Goal: Transaction & Acquisition: Obtain resource

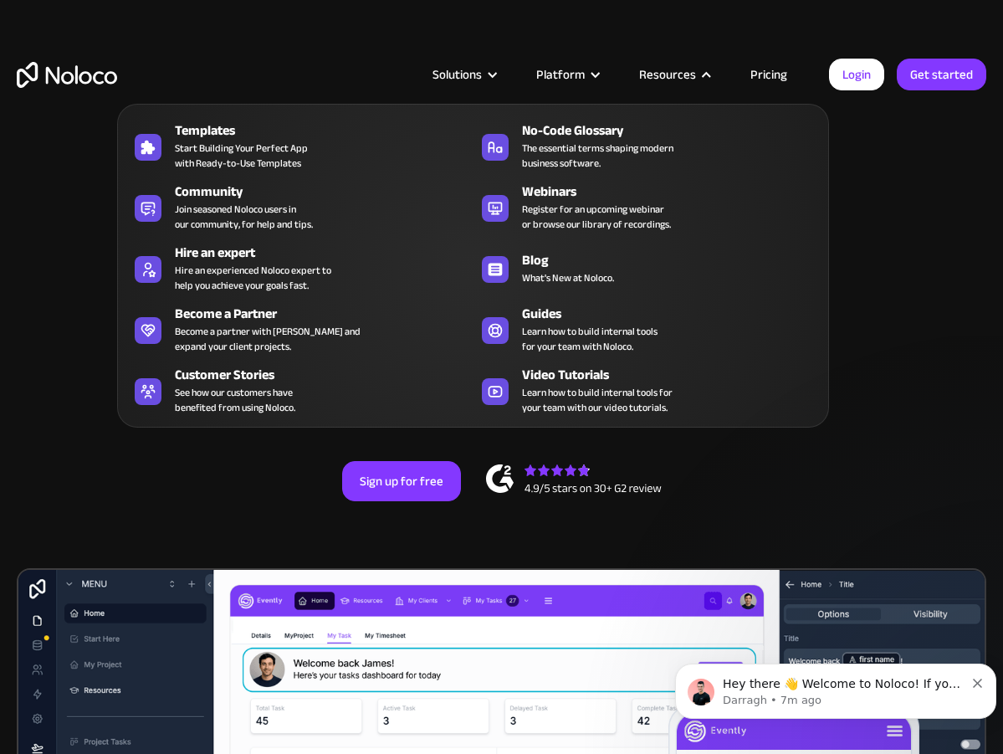
click at [251, 252] on div "Hire an expert" at bounding box center [327, 253] width 305 height 20
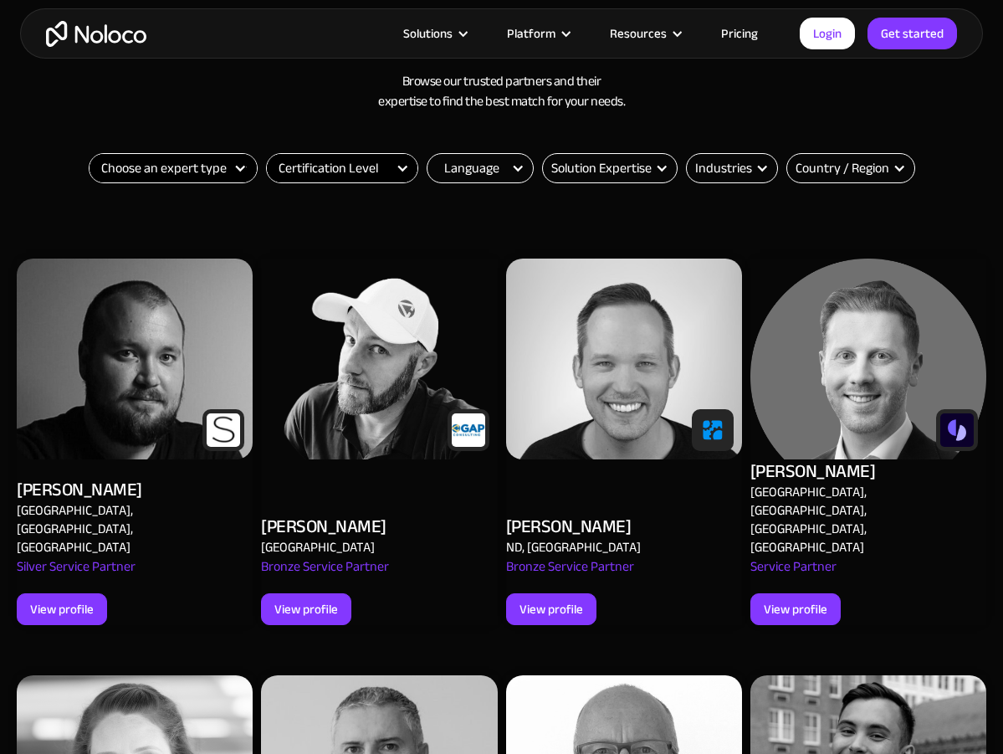
scroll to position [613, 0]
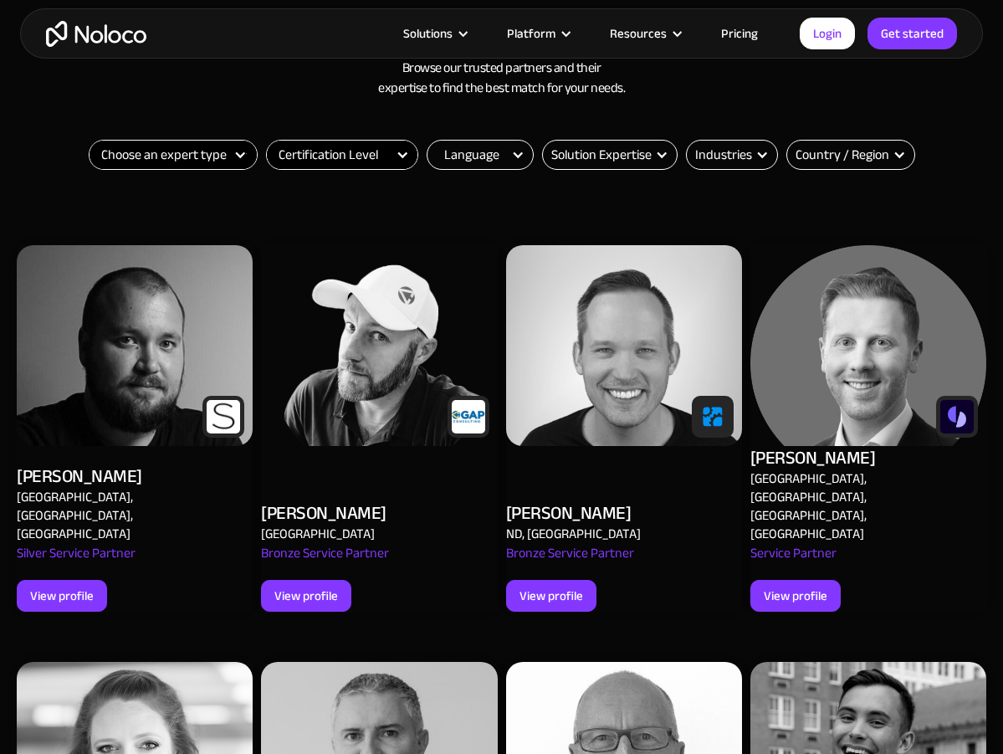
click at [224, 166] on select "Choose an expert type Agency Freelancer" at bounding box center [172, 155] width 167 height 28
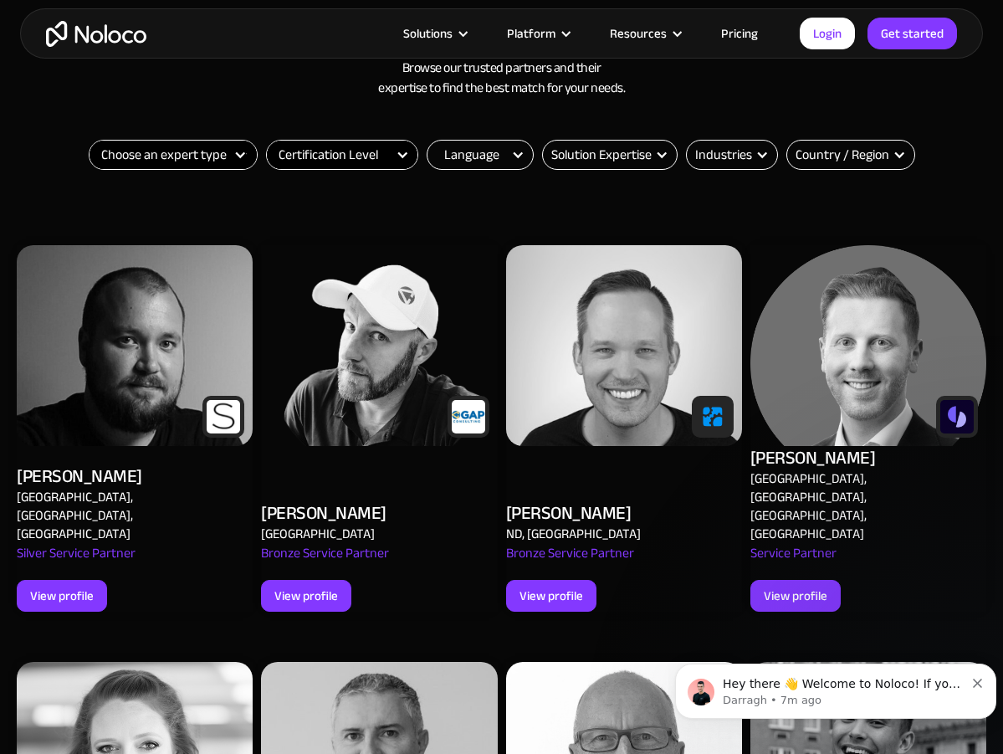
scroll to position [0, 0]
select select "Freelancer"
click at [89, 141] on select "Choose an expert type Agency Freelancer" at bounding box center [172, 155] width 167 height 28
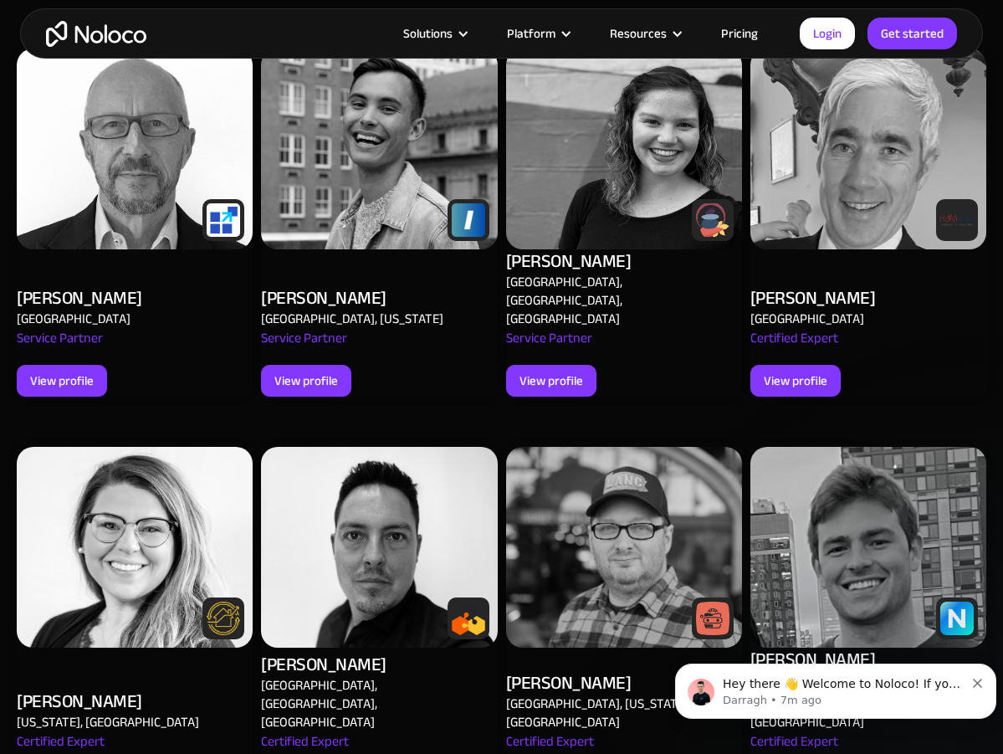
scroll to position [836, 0]
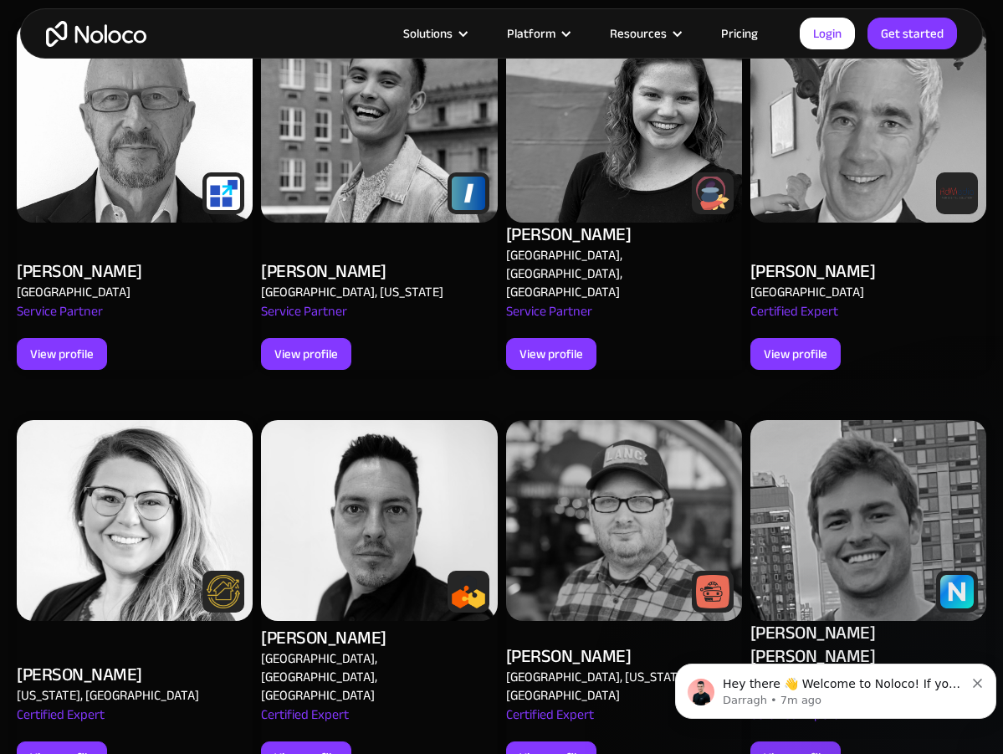
click at [983, 682] on button "Dismiss notification" at bounding box center [978, 680] width 11 height 13
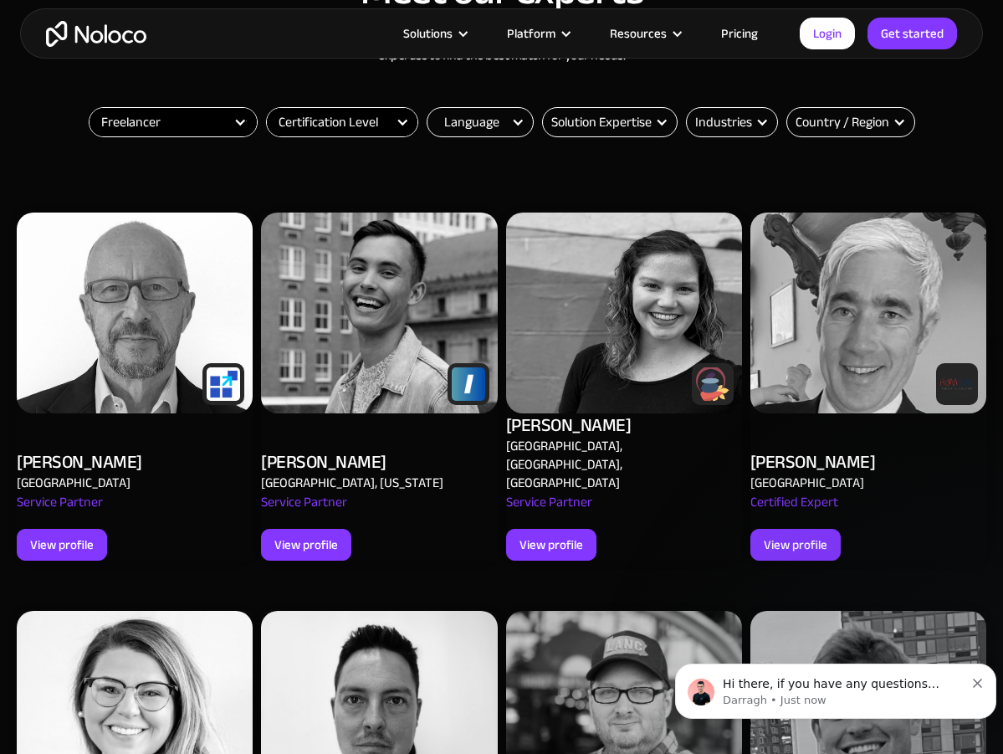
scroll to position [613, 0]
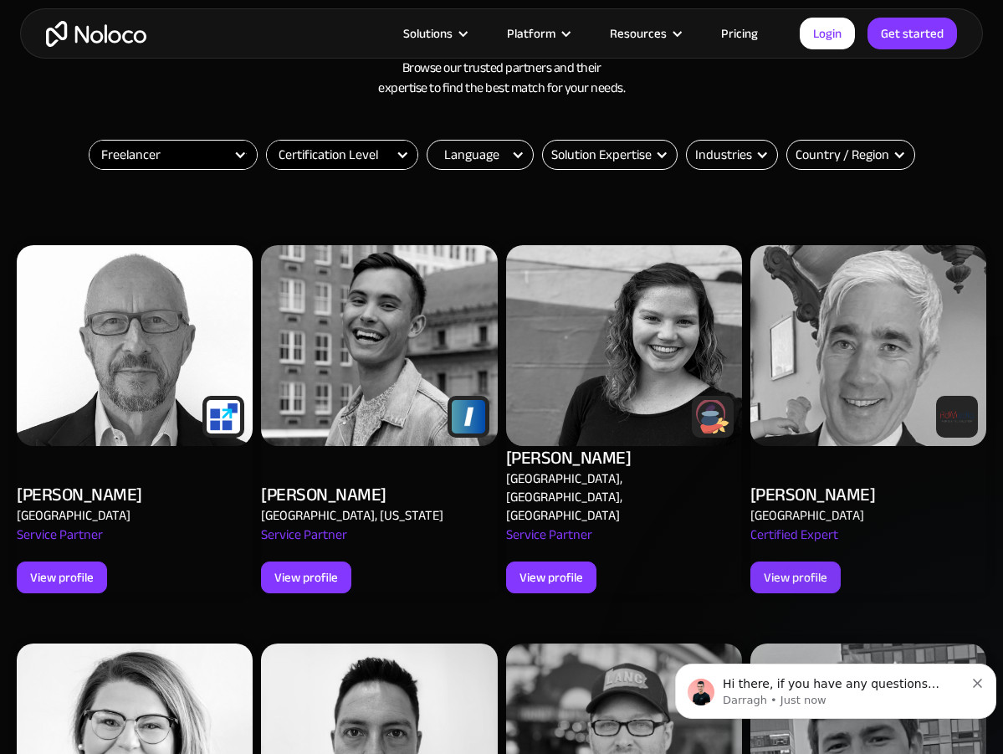
click at [360, 197] on div "Choose an expert type Agency Freelancer Thank you! Your submission has been rec…" at bounding box center [502, 182] width 836 height 84
click at [371, 158] on select "Certification Level Not Certified Certified Expert Level 1" at bounding box center [342, 155] width 151 height 28
select select "Certified Expert Level 1"
click at [267, 141] on select "Certification Level Not Certified Certified Expert Level 1" at bounding box center [342, 155] width 151 height 28
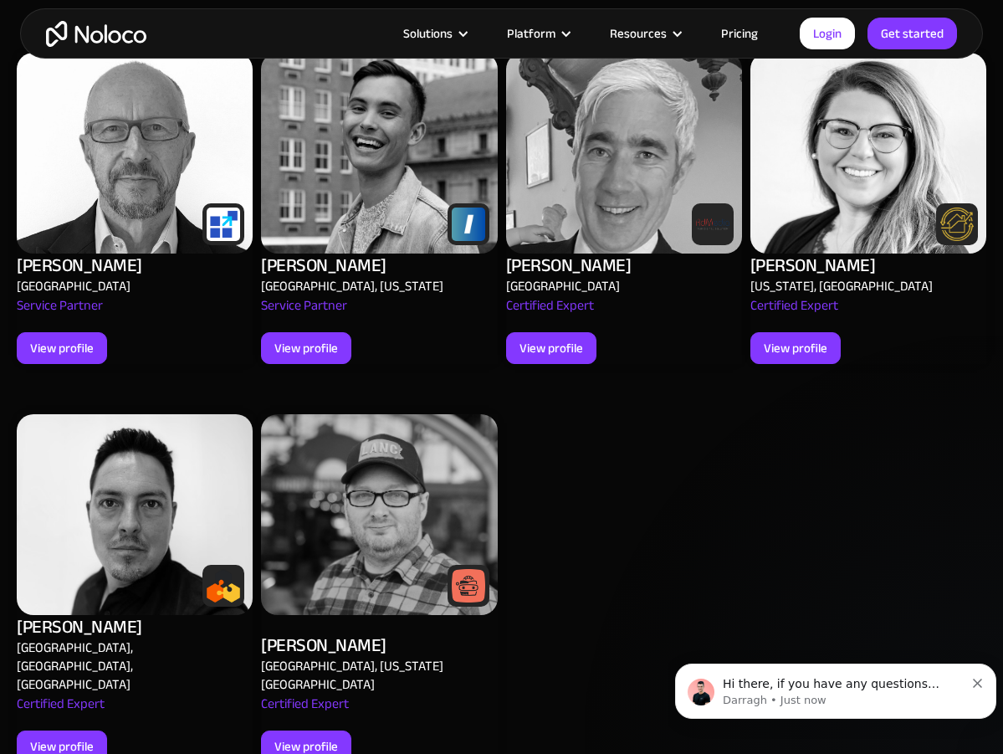
scroll to position [780, 0]
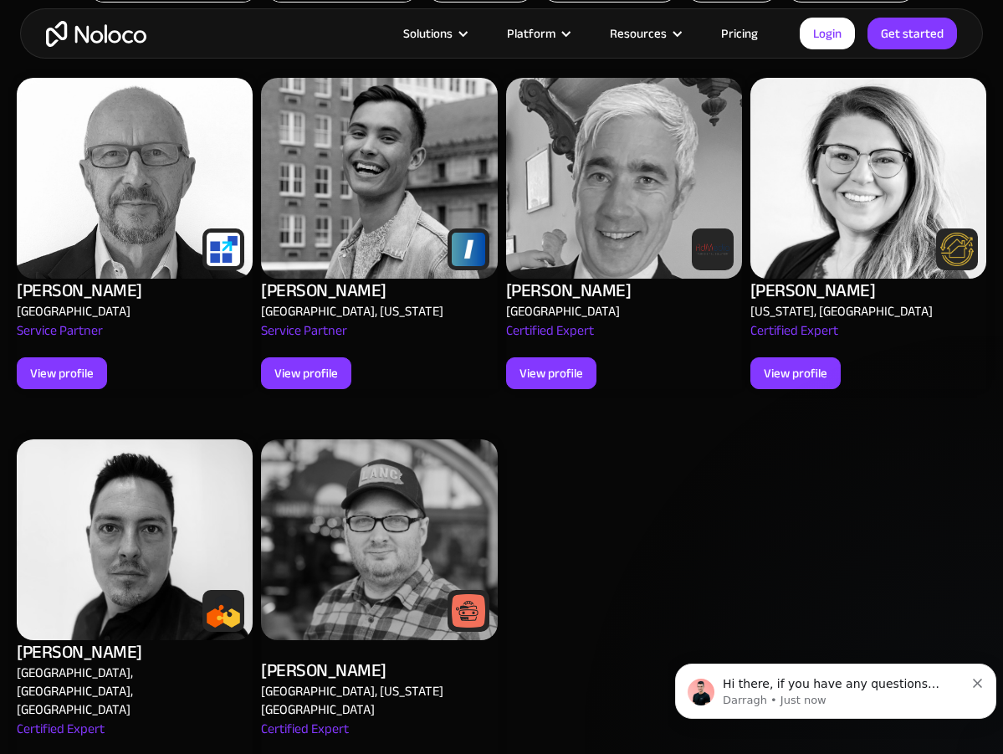
click at [448, 540] on img at bounding box center [379, 539] width 236 height 201
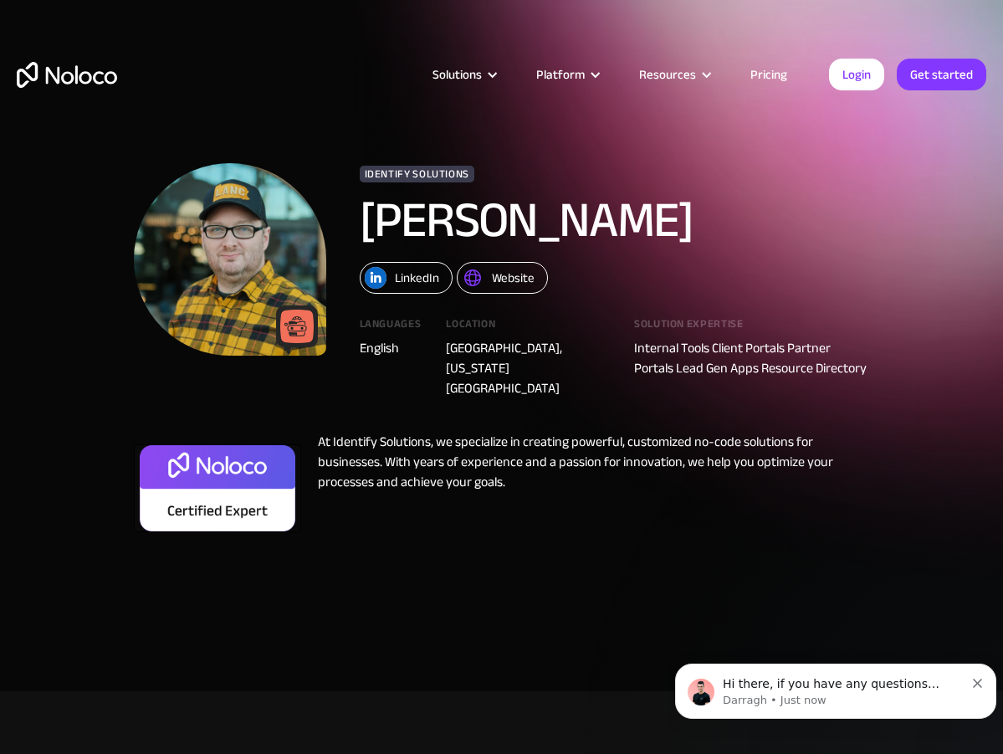
drag, startPoint x: 365, startPoint y: 211, endPoint x: 752, endPoint y: 218, distance: 387.3
click at [752, 218] on h1 "[PERSON_NAME]" at bounding box center [615, 220] width 510 height 50
copy h1 "[PERSON_NAME]"
